Goal: Book appointment/travel/reservation

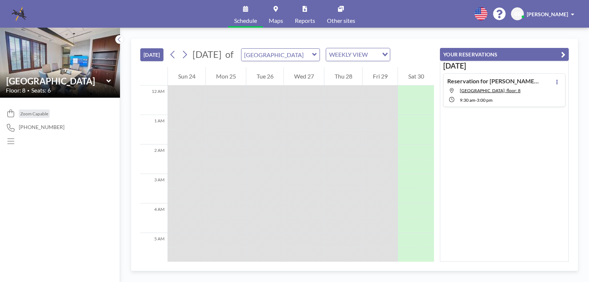
scroll to position [397, 0]
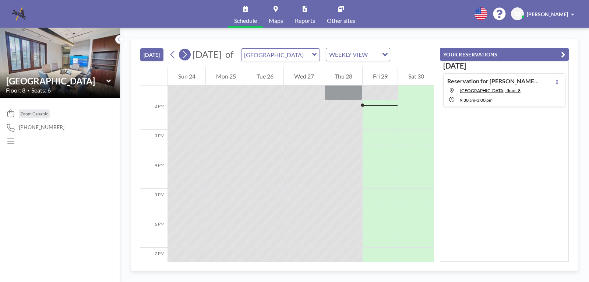
click at [187, 55] on icon at bounding box center [184, 54] width 7 height 11
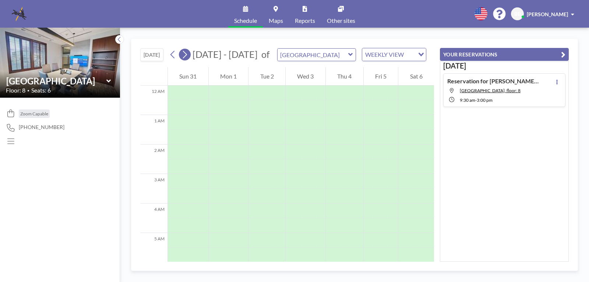
scroll to position [221, 0]
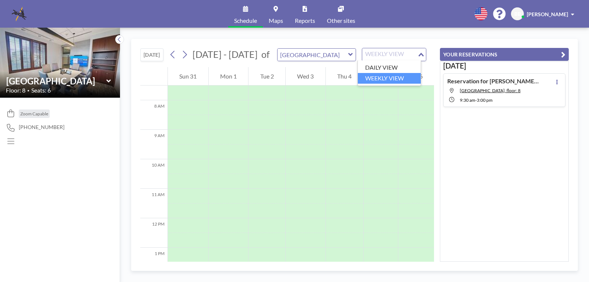
click at [418, 55] on icon "Search for option" at bounding box center [420, 55] width 5 height 4
click at [418, 55] on div "Loading..." at bounding box center [419, 53] width 11 height 11
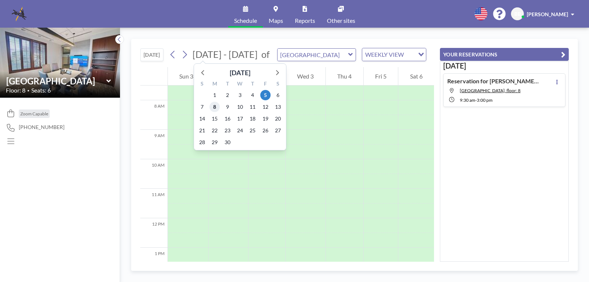
click at [213, 106] on span "8" at bounding box center [214, 107] width 10 height 10
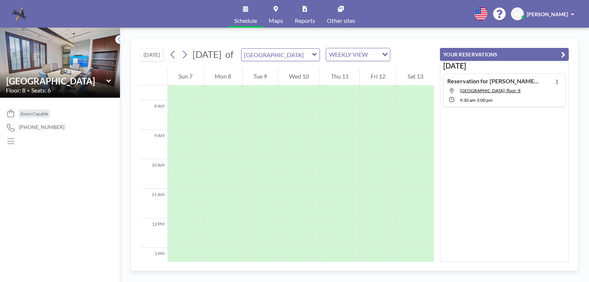
click at [245, 10] on icon at bounding box center [245, 9] width 5 height 6
click at [244, 10] on icon at bounding box center [245, 9] width 5 height 6
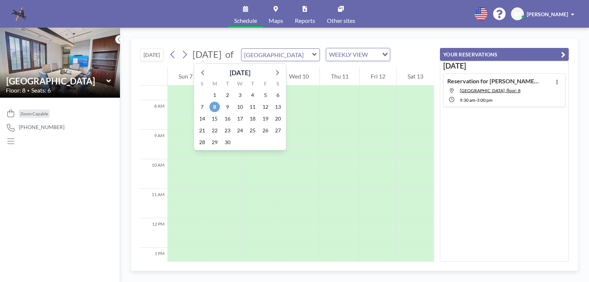
click at [213, 105] on span "8" at bounding box center [214, 107] width 10 height 10
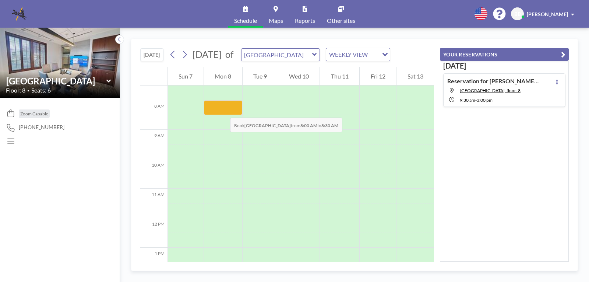
click at [223, 110] on div at bounding box center [223, 107] width 38 height 15
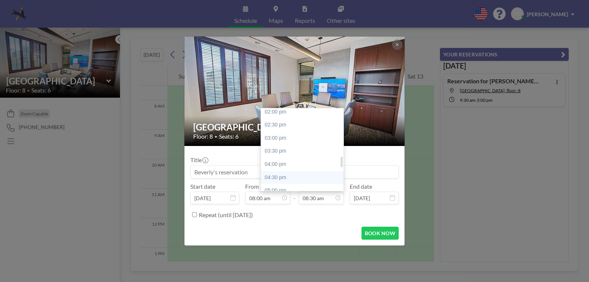
scroll to position [407, 0]
click at [277, 166] on div "05:30 pm" at bounding box center [304, 166] width 86 height 13
type input "05:30 pm"
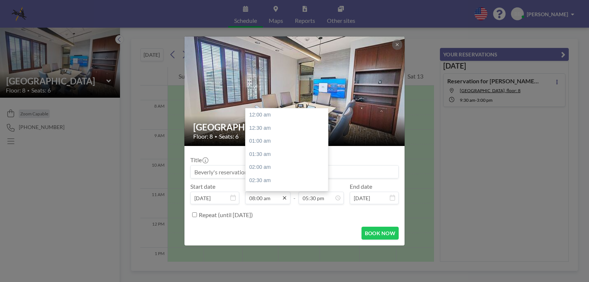
scroll to position [210, 0]
click at [265, 126] on div "08:30 am" at bounding box center [288, 127] width 86 height 13
type input "08:30 am"
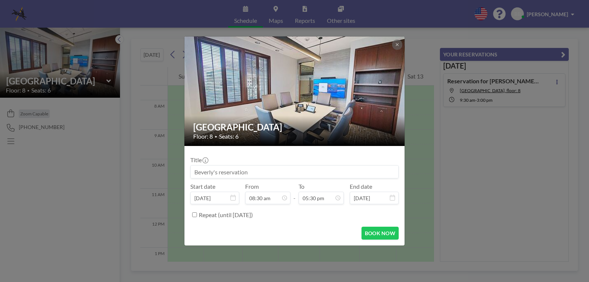
scroll to position [223, 0]
click at [371, 233] on button "BOOK NOW" at bounding box center [379, 232] width 37 height 13
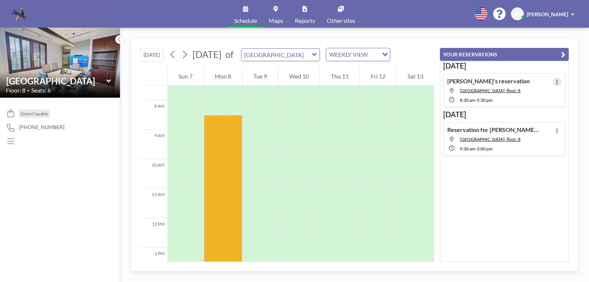
click at [555, 81] on icon at bounding box center [556, 81] width 3 height 5
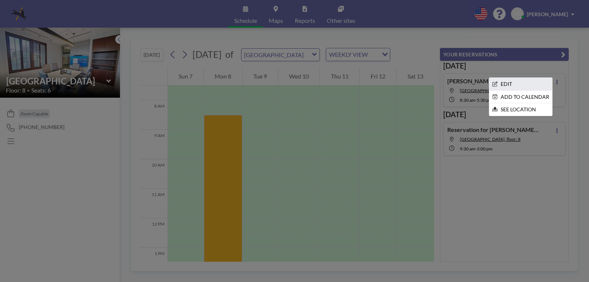
click at [515, 86] on li "EDIT" at bounding box center [520, 84] width 63 height 13
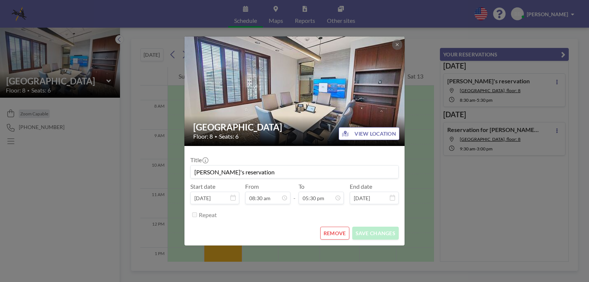
click at [259, 174] on input "Beverly's reservation" at bounding box center [295, 171] width 208 height 13
drag, startPoint x: 258, startPoint y: 174, endPoint x: 171, endPoint y: 186, distance: 88.4
click at [171, 186] on div "Buckhead Room Floor: 8 • Seats: 6 VIEW LOCATION Title Beverly's reservation Sta…" at bounding box center [294, 141] width 589 height 282
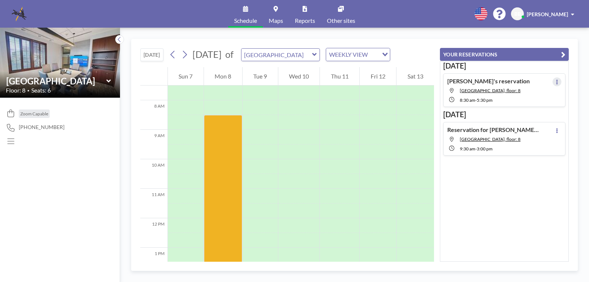
click at [555, 81] on icon at bounding box center [556, 81] width 3 height 5
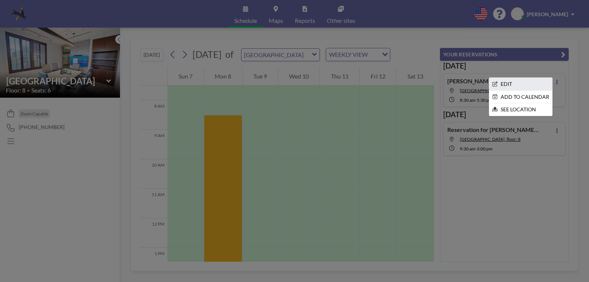
click at [509, 82] on li "EDIT" at bounding box center [520, 84] width 63 height 13
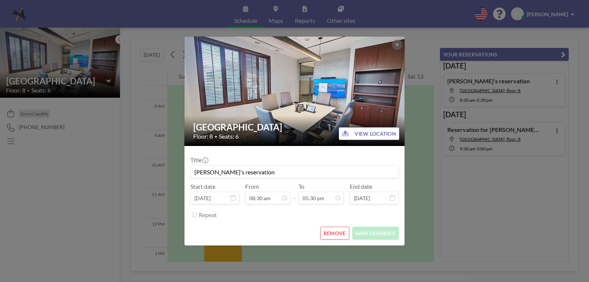
drag, startPoint x: 250, startPoint y: 173, endPoint x: 188, endPoint y: 178, distance: 62.8
click at [188, 178] on form "Title Beverly's reservation Start date Sep 8, 2025 From 08:30 am - To 05:30 pm …" at bounding box center [294, 195] width 220 height 99
type input "[PERSON_NAME] [PERSON_NAME] and [PERSON_NAME]"
click at [375, 231] on button "SAVE CHANGES" at bounding box center [375, 232] width 46 height 13
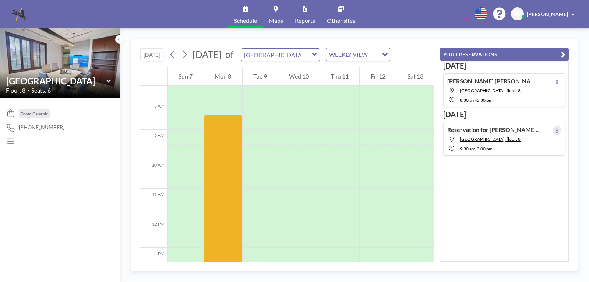
click at [556, 130] on icon at bounding box center [556, 130] width 1 height 5
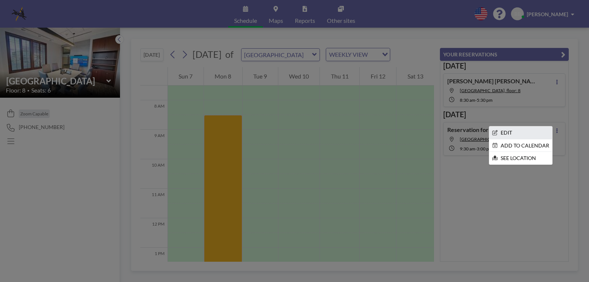
click at [506, 132] on li "EDIT" at bounding box center [520, 132] width 63 height 13
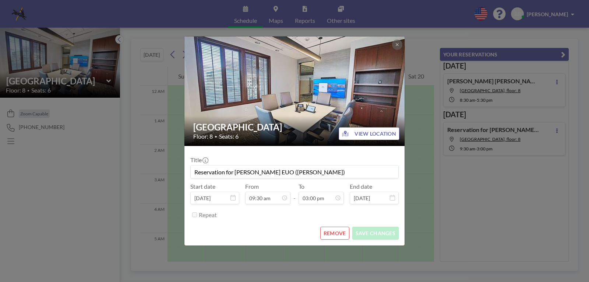
scroll to position [265, 0]
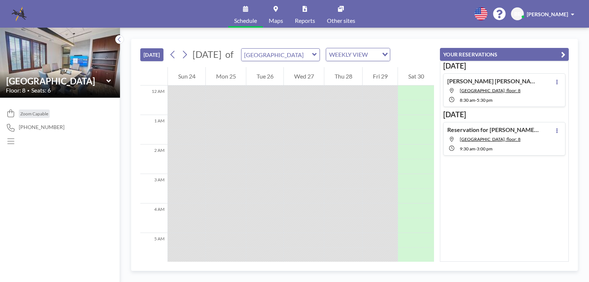
scroll to position [397, 0]
